Goal: Book appointment/travel/reservation

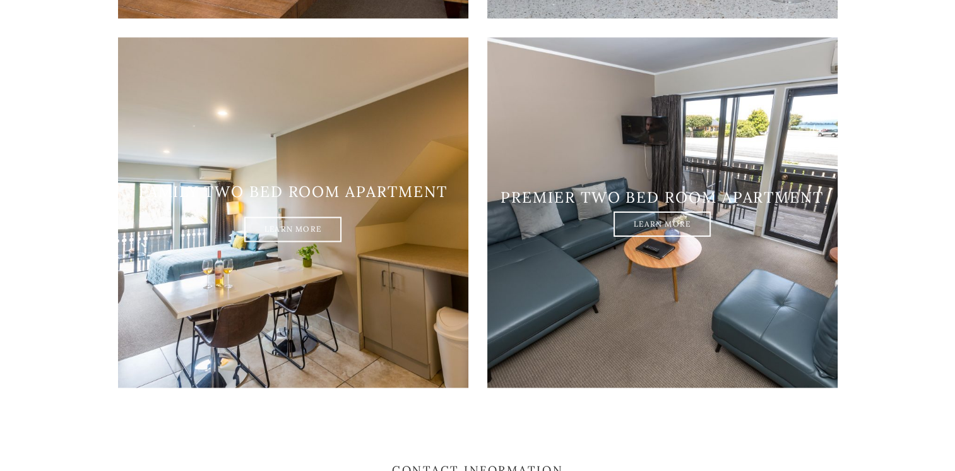
scroll to position [1452, 0]
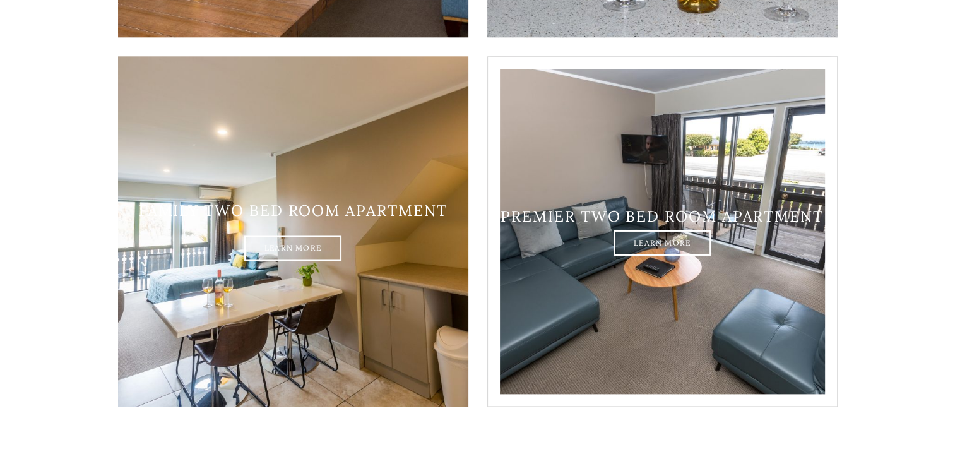
click at [624, 295] on img at bounding box center [662, 231] width 350 height 350
click at [657, 230] on link "Learn More" at bounding box center [662, 242] width 97 height 25
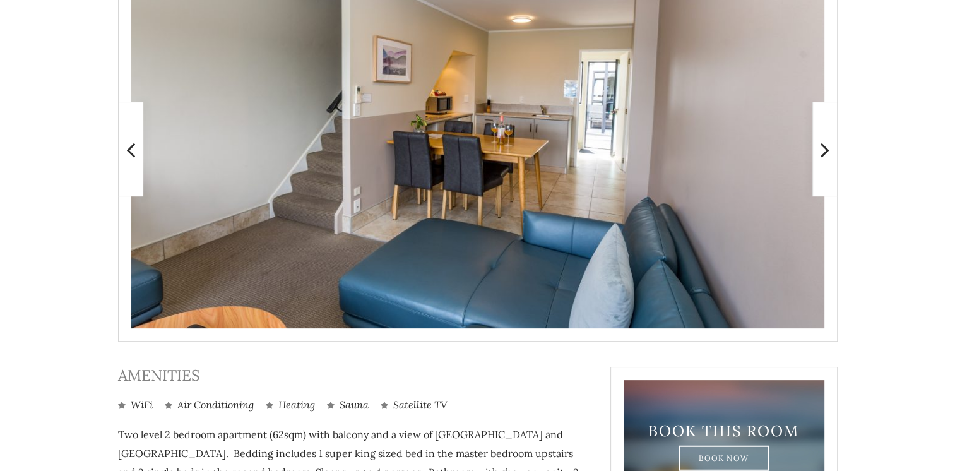
scroll to position [316, 0]
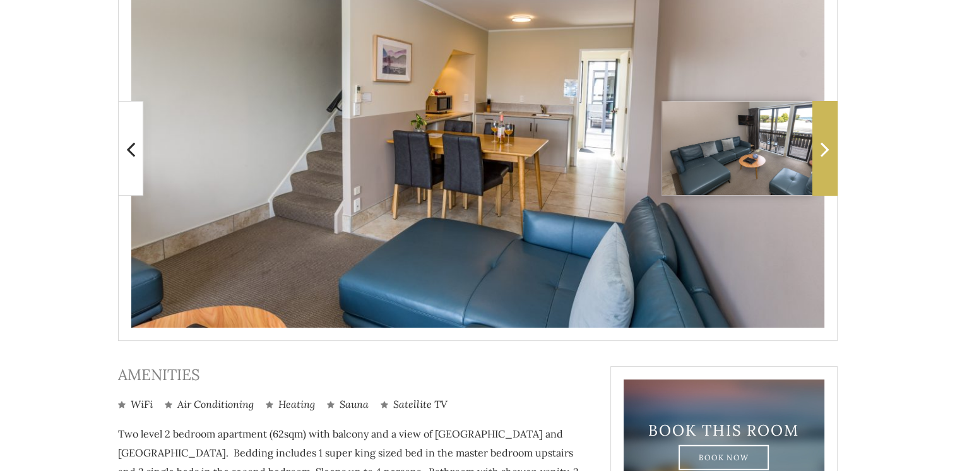
click at [827, 158] on icon at bounding box center [825, 148] width 9 height 25
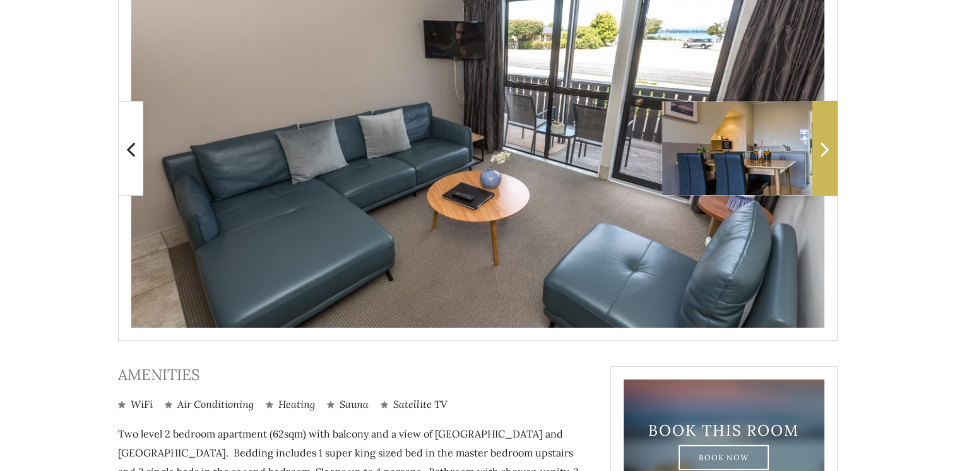
click at [827, 158] on icon at bounding box center [825, 148] width 9 height 25
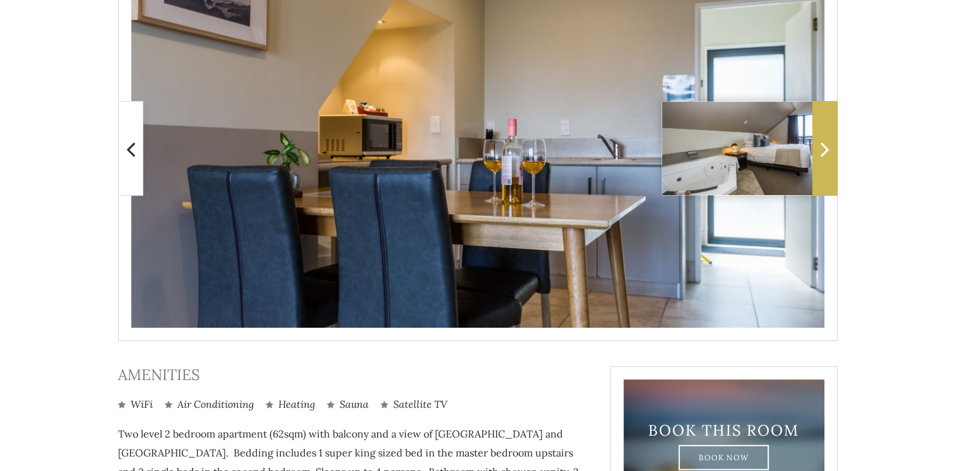
click at [827, 158] on icon at bounding box center [825, 148] width 9 height 25
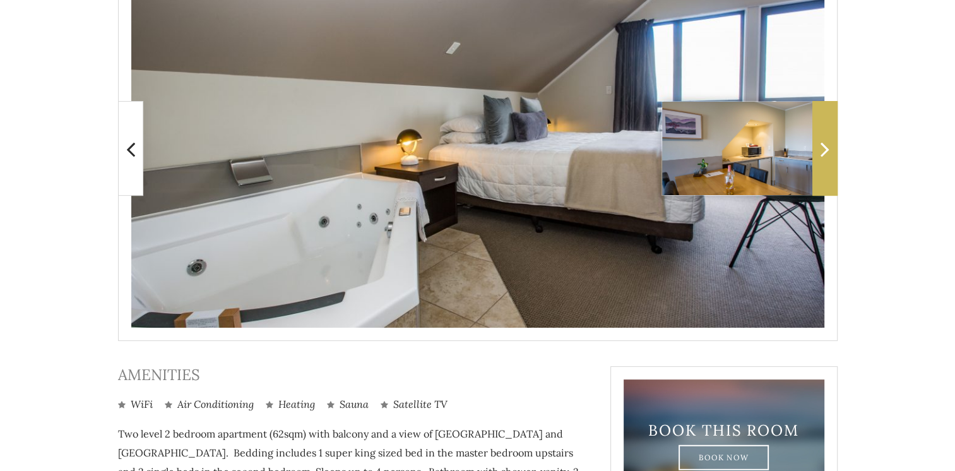
click at [827, 158] on icon at bounding box center [825, 148] width 9 height 25
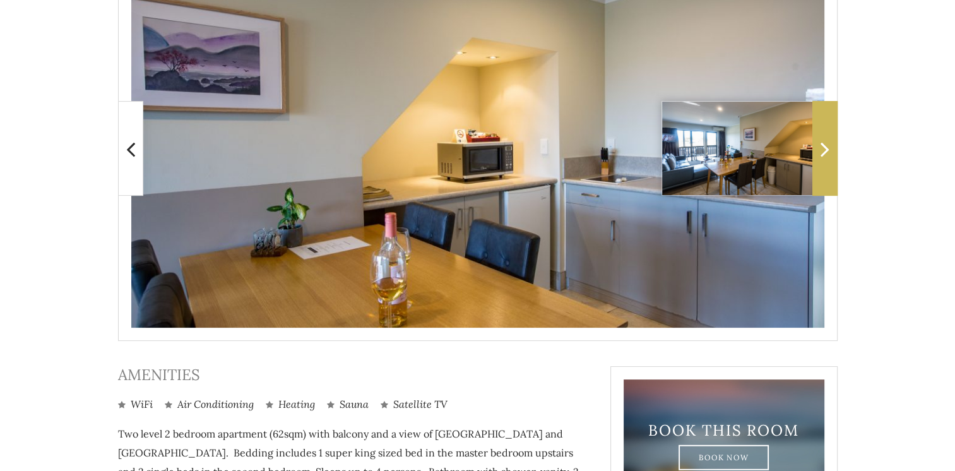
click at [827, 158] on icon at bounding box center [825, 148] width 9 height 25
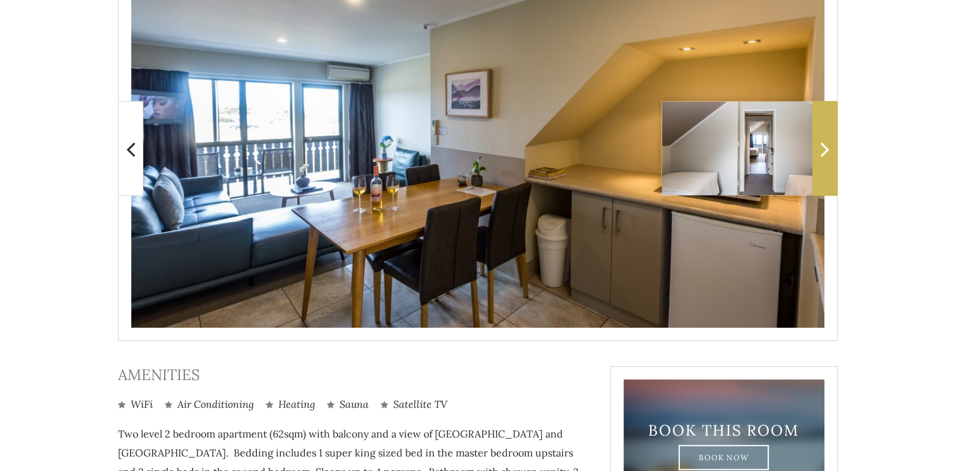
click at [827, 158] on icon at bounding box center [825, 148] width 9 height 25
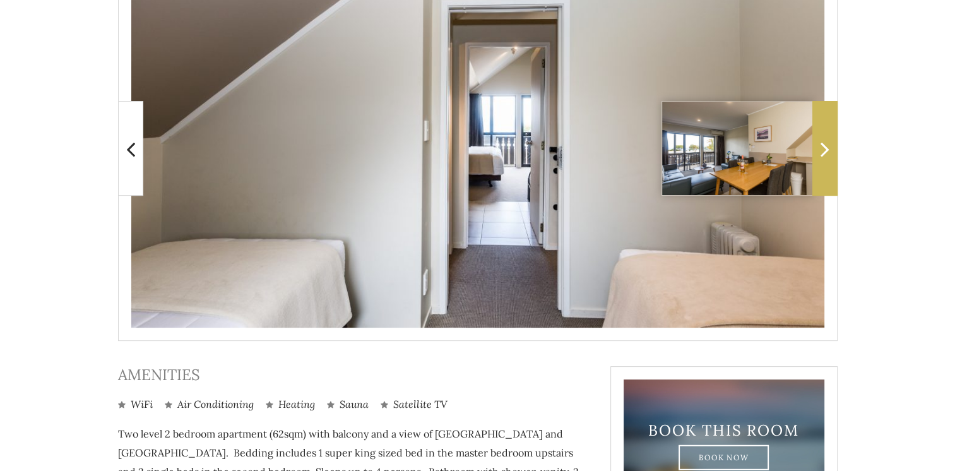
click at [827, 158] on icon at bounding box center [825, 148] width 9 height 25
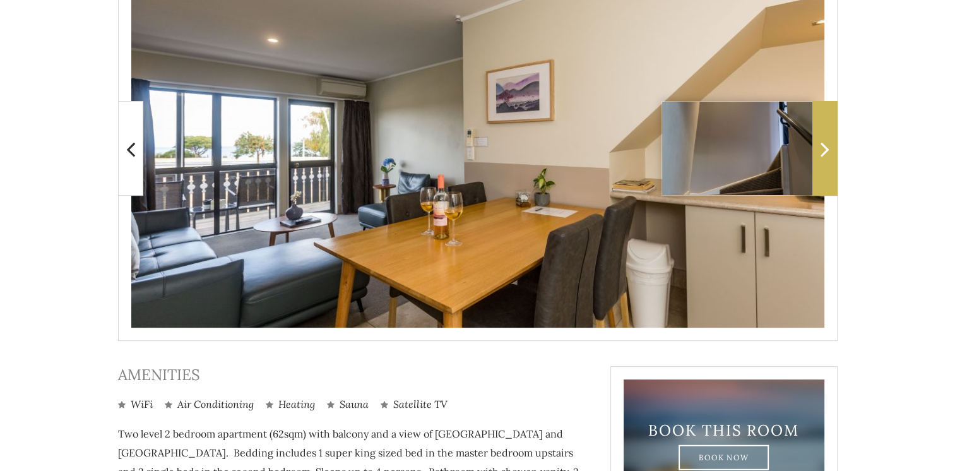
click at [827, 158] on icon at bounding box center [825, 148] width 9 height 25
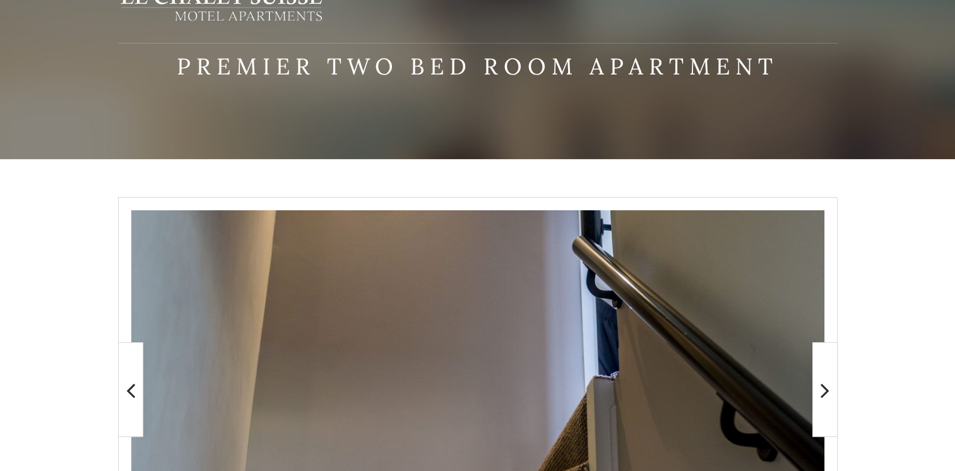
scroll to position [0, 0]
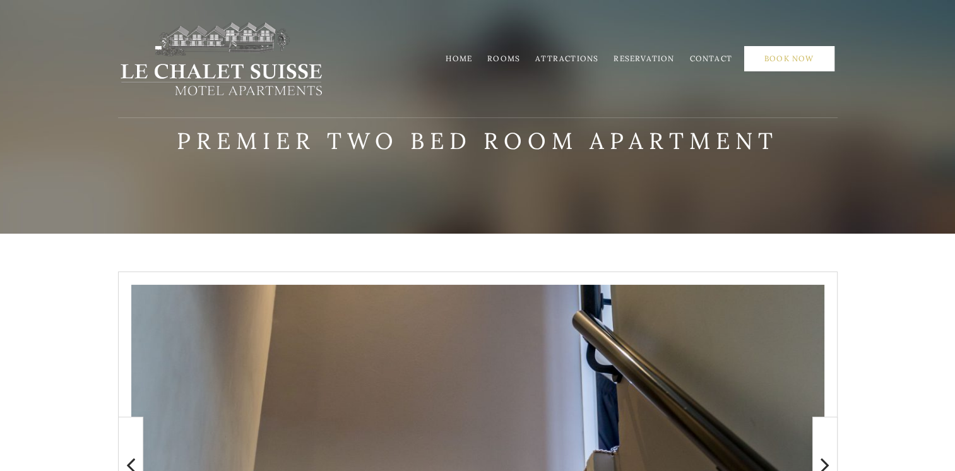
click at [789, 62] on link "Book Now" at bounding box center [789, 58] width 90 height 25
